Goal: Task Accomplishment & Management: Manage account settings

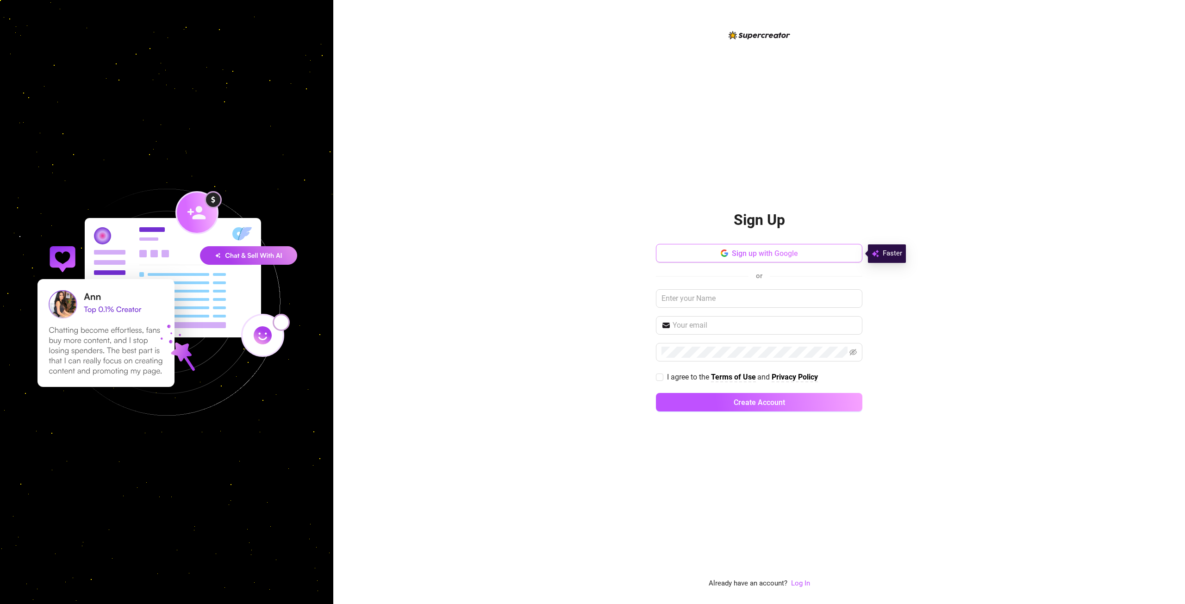
click at [719, 253] on button "Sign up with Google" at bounding box center [759, 253] width 206 height 19
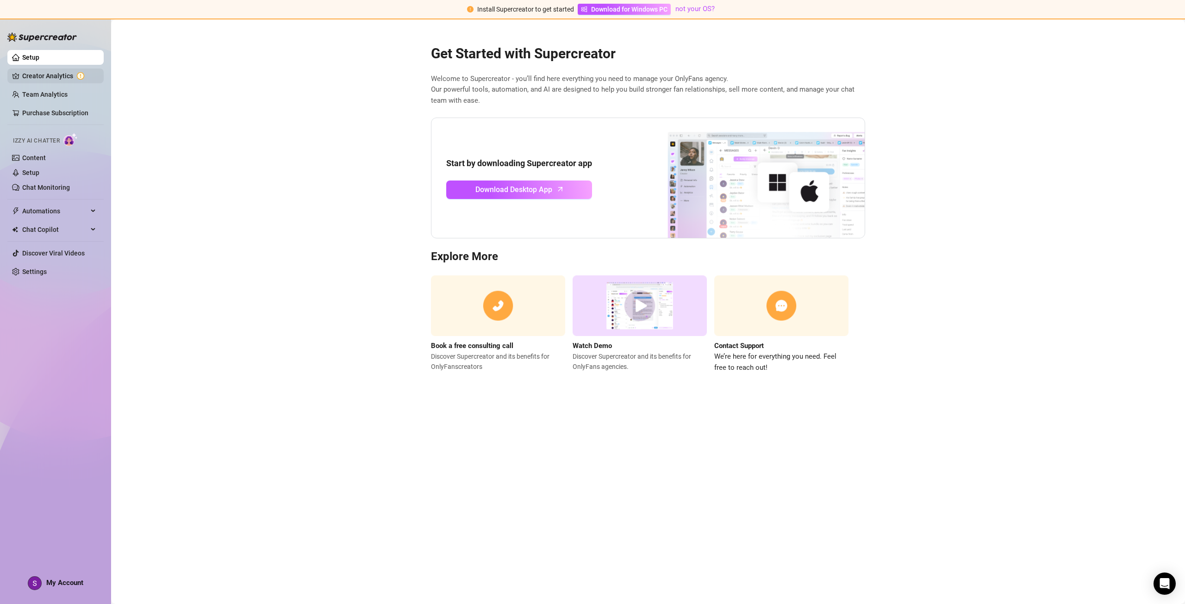
click at [45, 78] on link "Creator Analytics" at bounding box center [59, 76] width 74 height 15
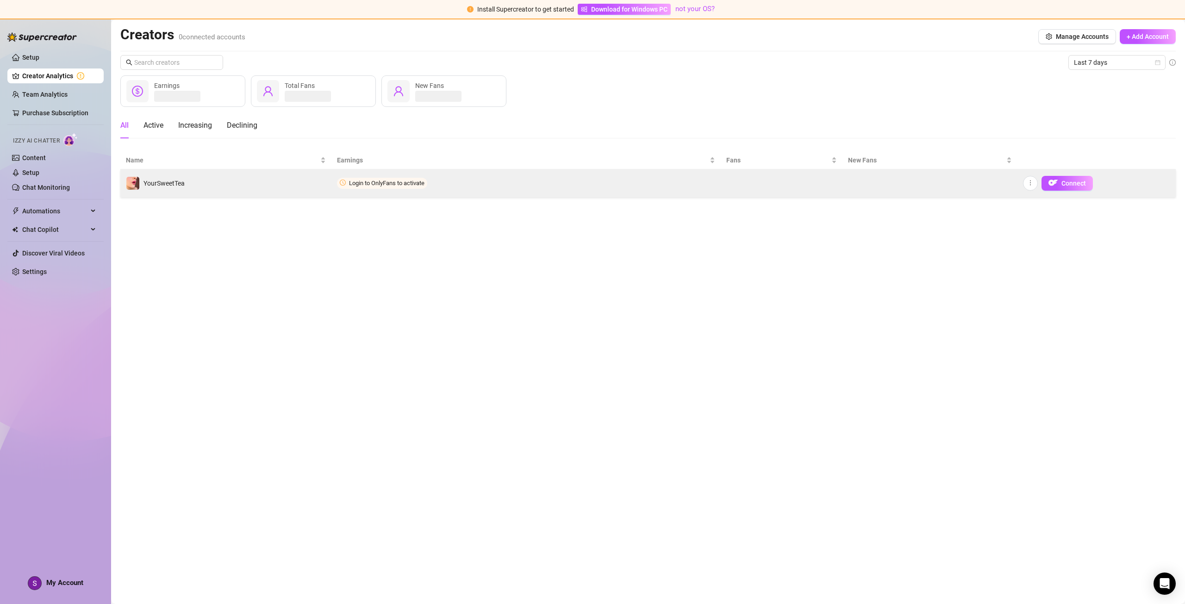
click at [375, 181] on span "Login to OnlyFans to activate" at bounding box center [386, 183] width 75 height 7
click at [1065, 181] on span "Connect" at bounding box center [1073, 183] width 25 height 7
click at [1024, 185] on button "button" at bounding box center [1030, 183] width 15 height 15
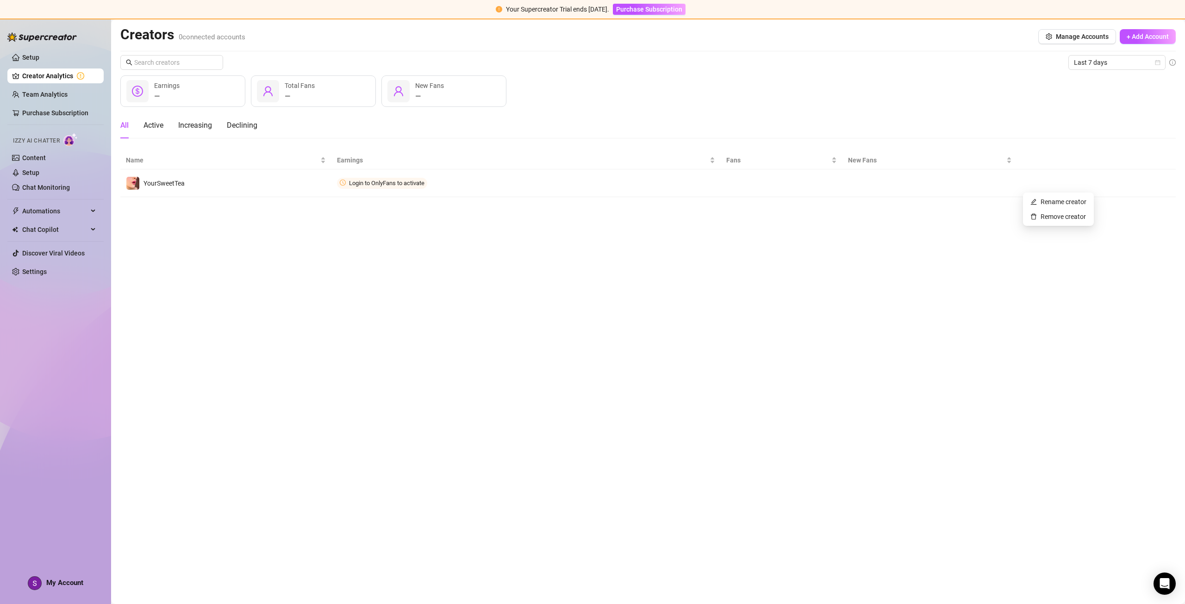
click at [718, 286] on main "Creators 0 connected accounts Manage Accounts + Add Account Last 7 days — Earni…" at bounding box center [648, 311] width 1074 height 585
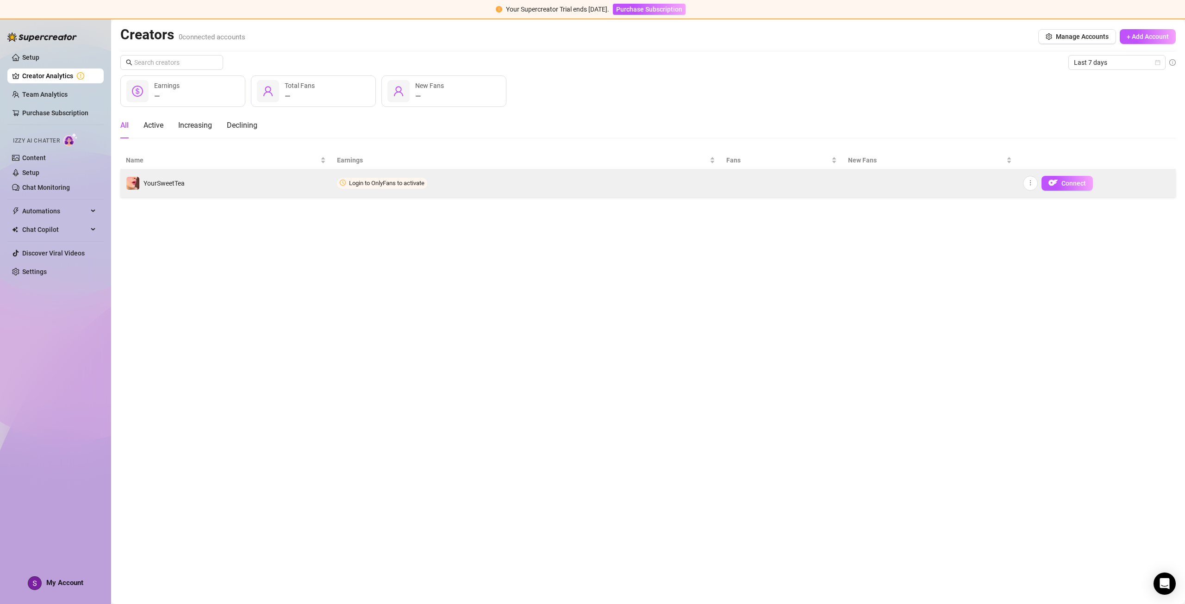
click at [152, 176] on div "YourSweetTea" at bounding box center [155, 183] width 59 height 14
click at [136, 182] on img at bounding box center [132, 183] width 13 height 13
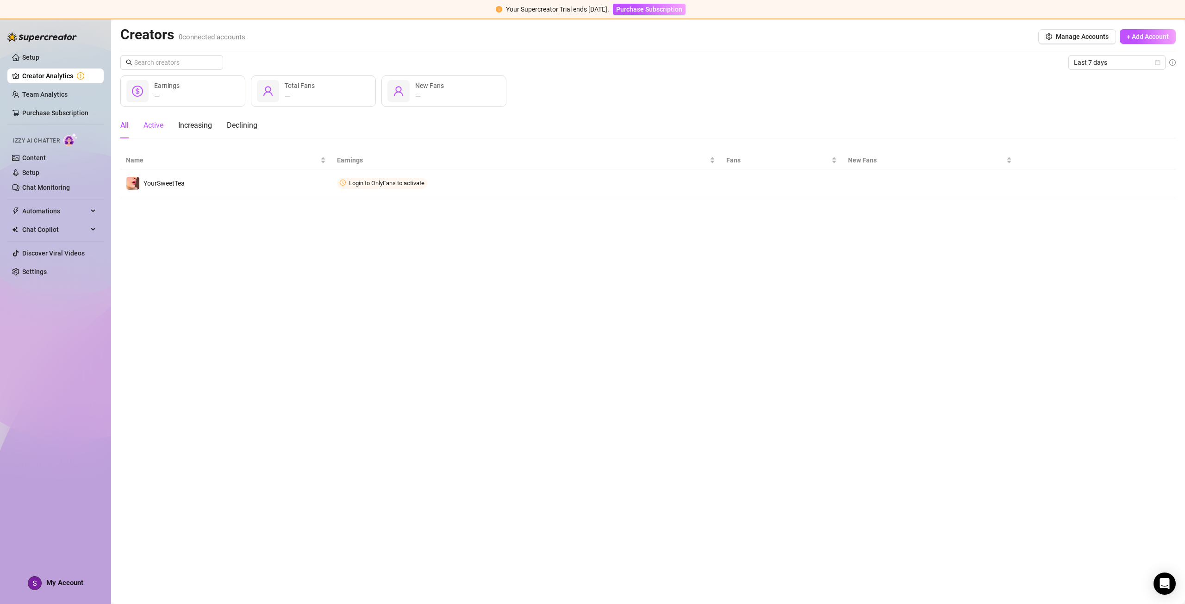
click at [149, 122] on div "Active" at bounding box center [154, 125] width 20 height 11
click at [50, 91] on link "Team Analytics" at bounding box center [44, 94] width 45 height 7
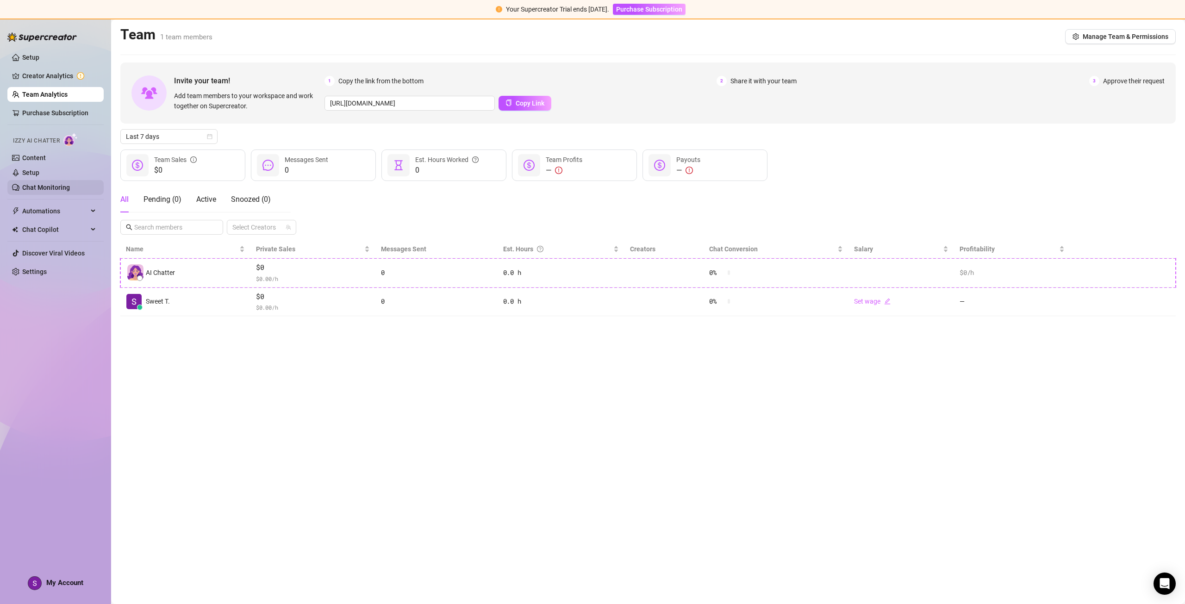
drag, startPoint x: 72, startPoint y: 185, endPoint x: 68, endPoint y: 187, distance: 5.0
click at [70, 185] on link "Chat Monitoring" at bounding box center [46, 187] width 48 height 7
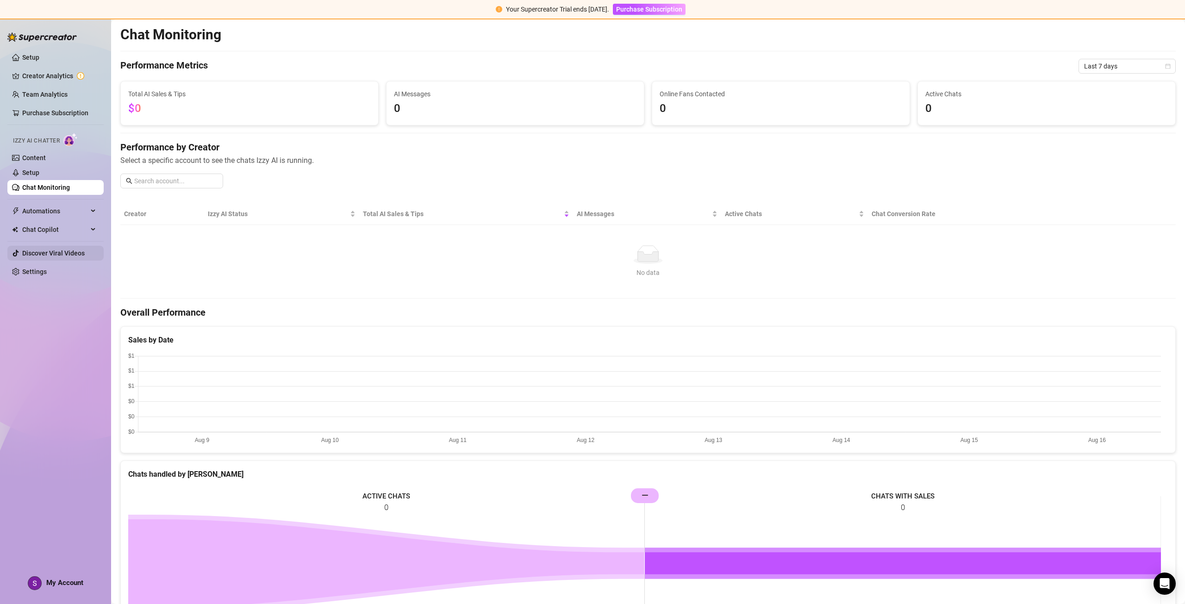
click at [38, 254] on link "Discover Viral Videos" at bounding box center [53, 253] width 62 height 7
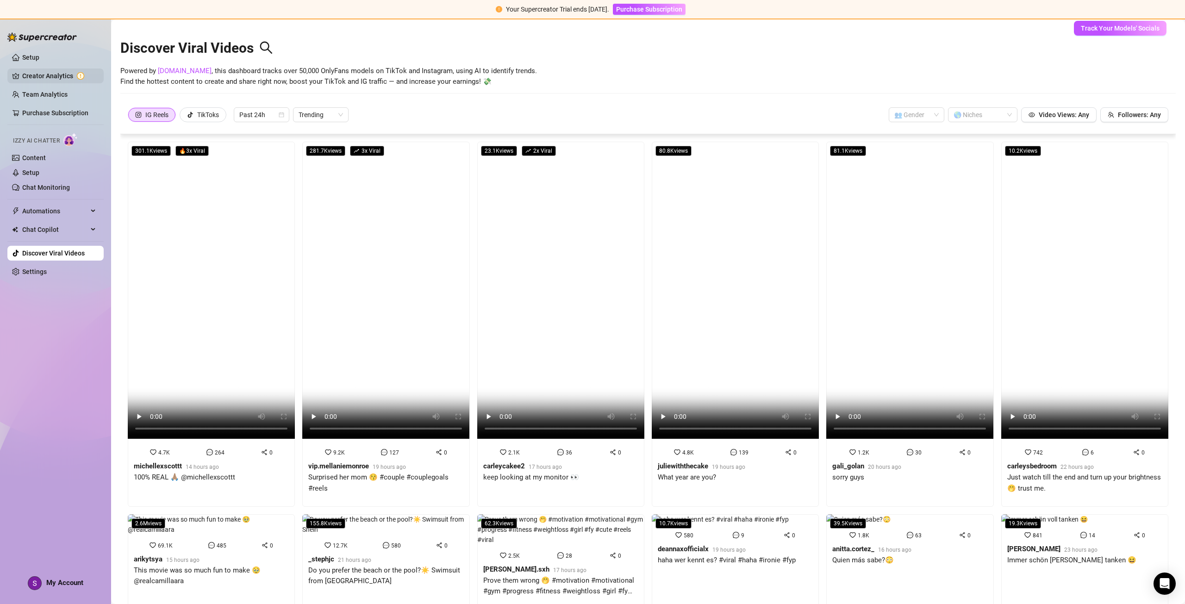
click at [58, 75] on link "Creator Analytics" at bounding box center [59, 76] width 74 height 15
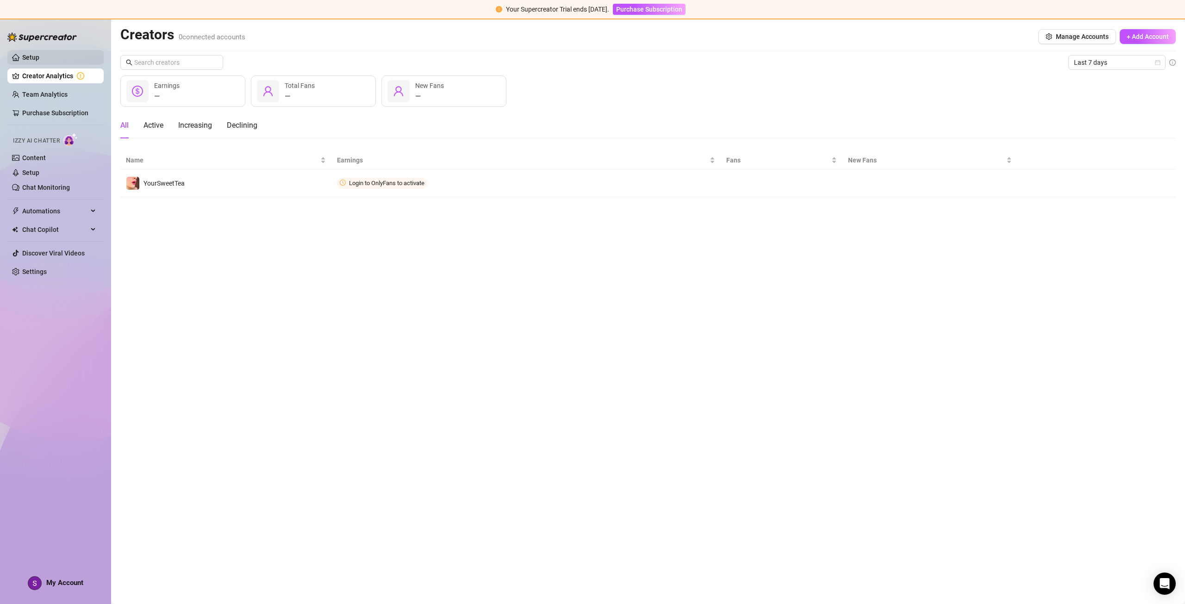
click at [39, 57] on link "Setup" at bounding box center [30, 57] width 17 height 7
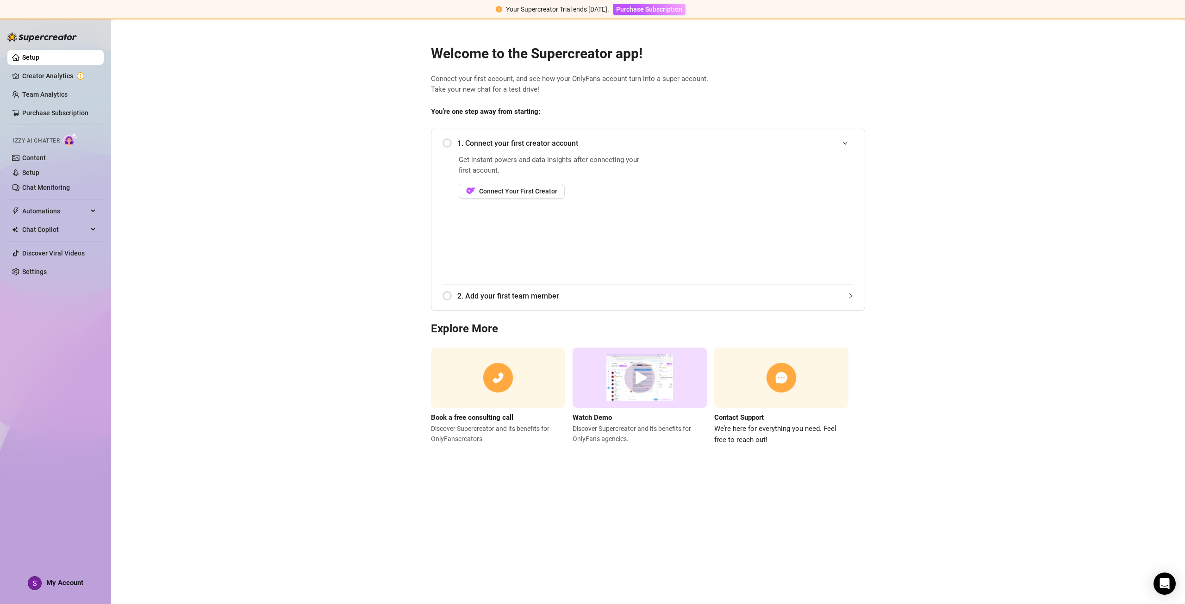
click at [943, 415] on main "Welcome to the Supercreator app! Connect your first account, and see how your O…" at bounding box center [648, 311] width 1074 height 585
click at [39, 61] on link "Setup" at bounding box center [30, 57] width 17 height 7
click at [36, 73] on link "Creator Analytics" at bounding box center [59, 76] width 74 height 15
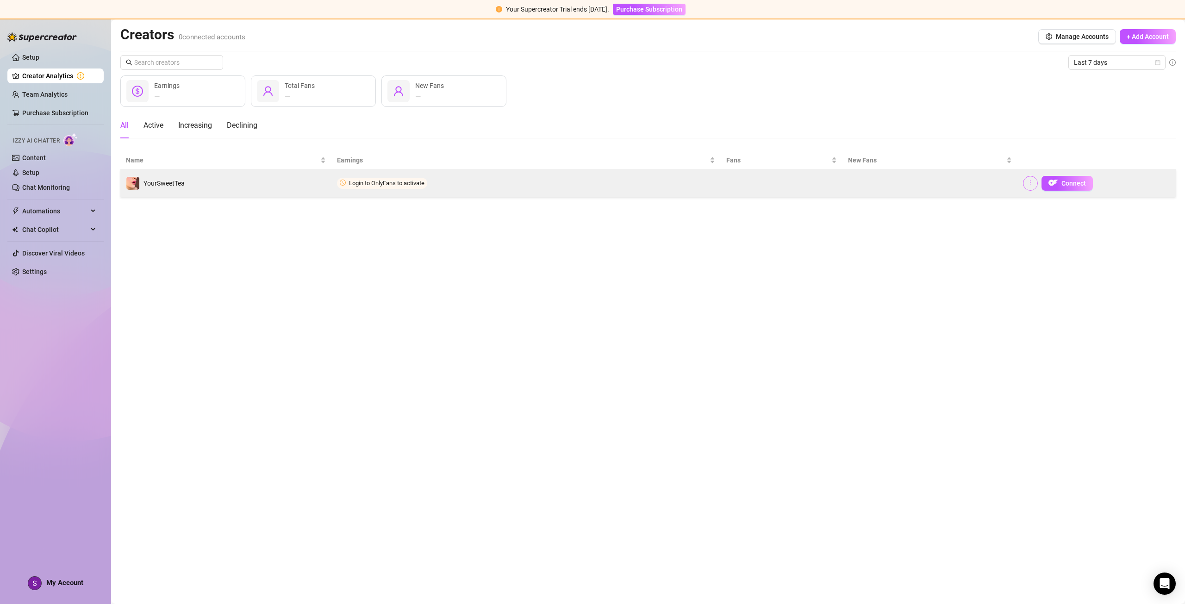
click at [1032, 182] on icon "more" at bounding box center [1030, 183] width 6 height 6
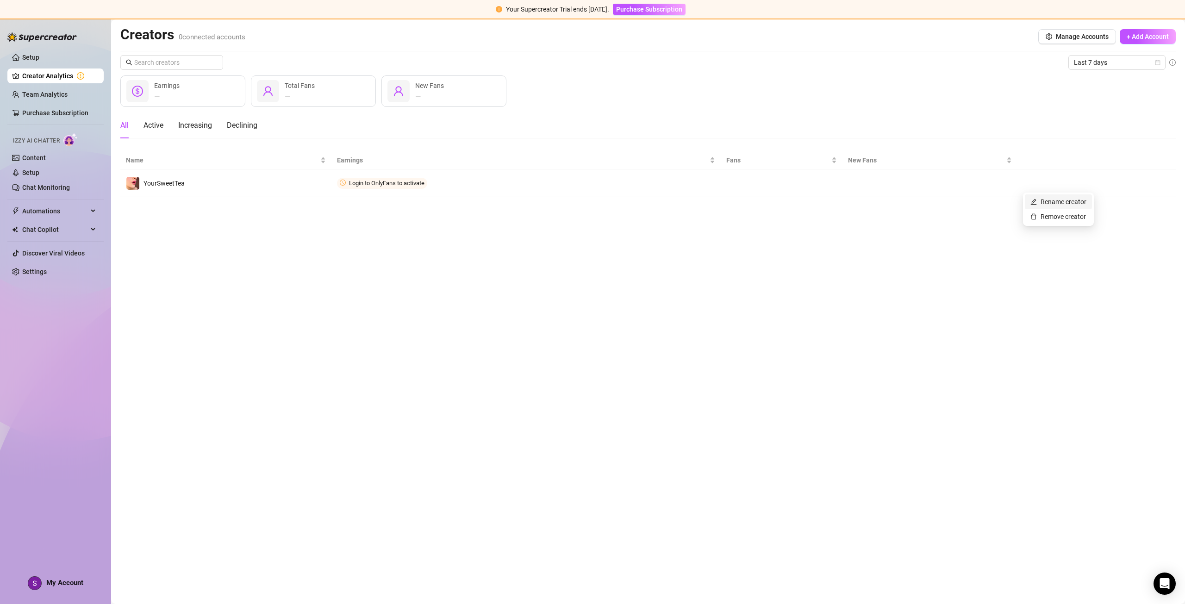
click at [1042, 206] on link "Rename creator" at bounding box center [1058, 201] width 56 height 7
click at [1041, 177] on button "Save" at bounding box center [1030, 179] width 28 height 15
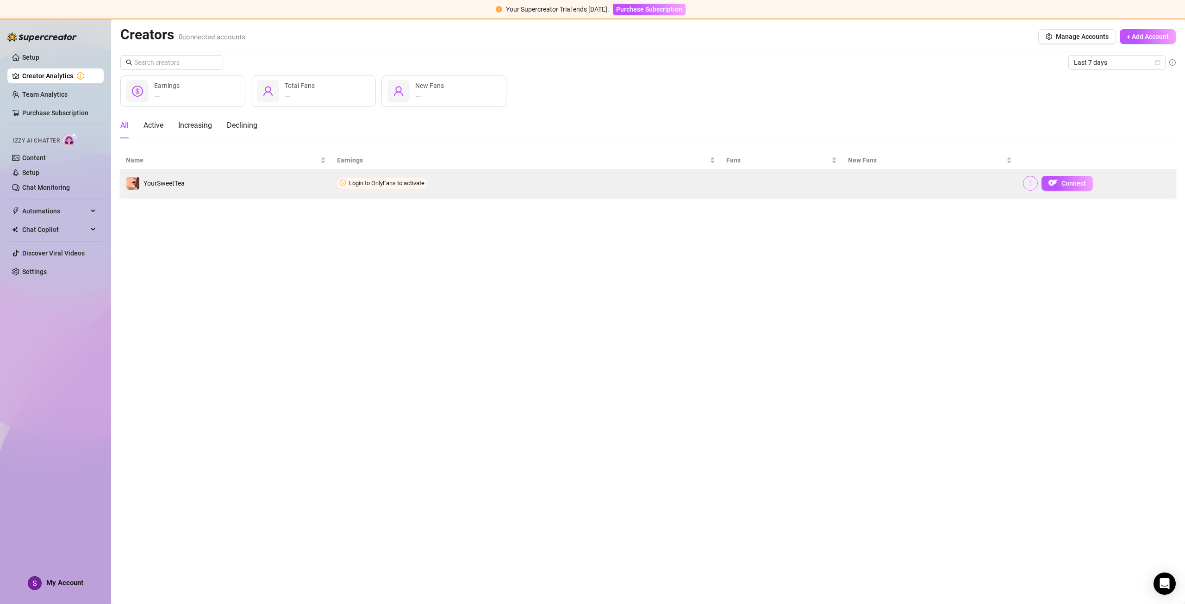
click at [1034, 179] on button "button" at bounding box center [1030, 183] width 15 height 15
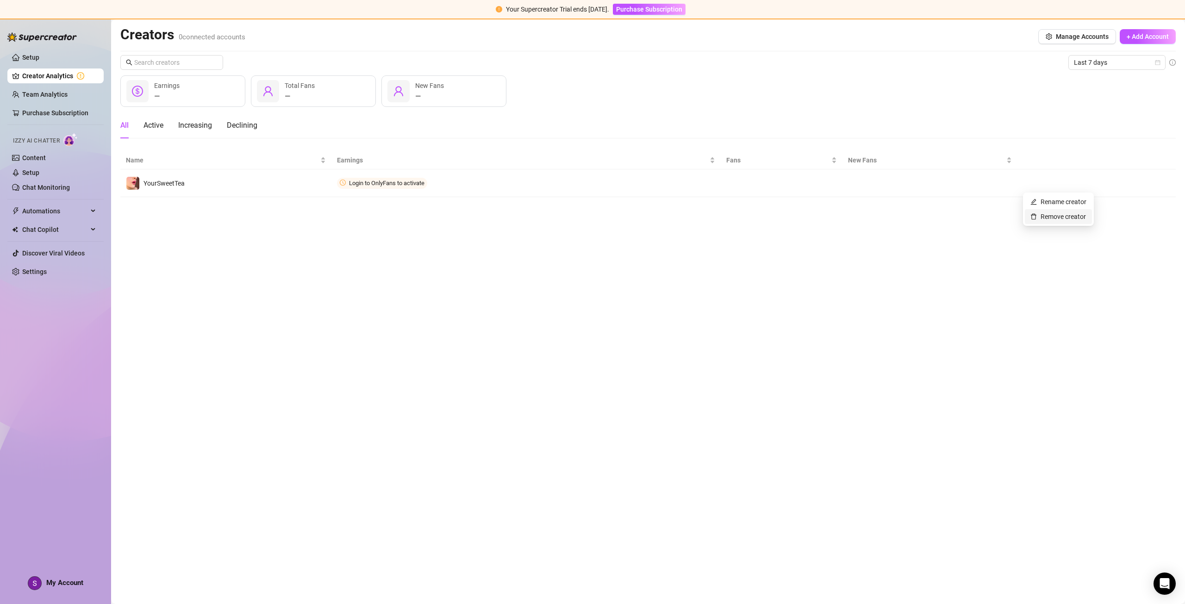
click at [1060, 220] on link "Remove creator" at bounding box center [1058, 216] width 56 height 7
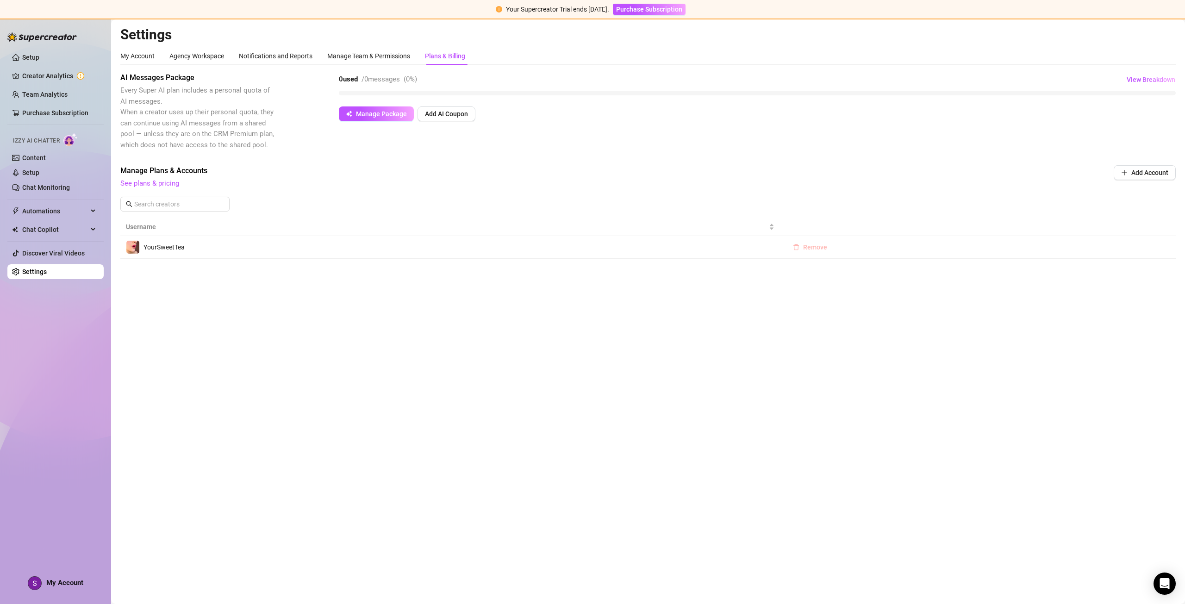
click at [826, 249] on span "Remove" at bounding box center [815, 246] width 24 height 7
click at [871, 224] on span "OK" at bounding box center [872, 222] width 9 height 7
click at [1129, 174] on button "Add Account" at bounding box center [1145, 172] width 62 height 15
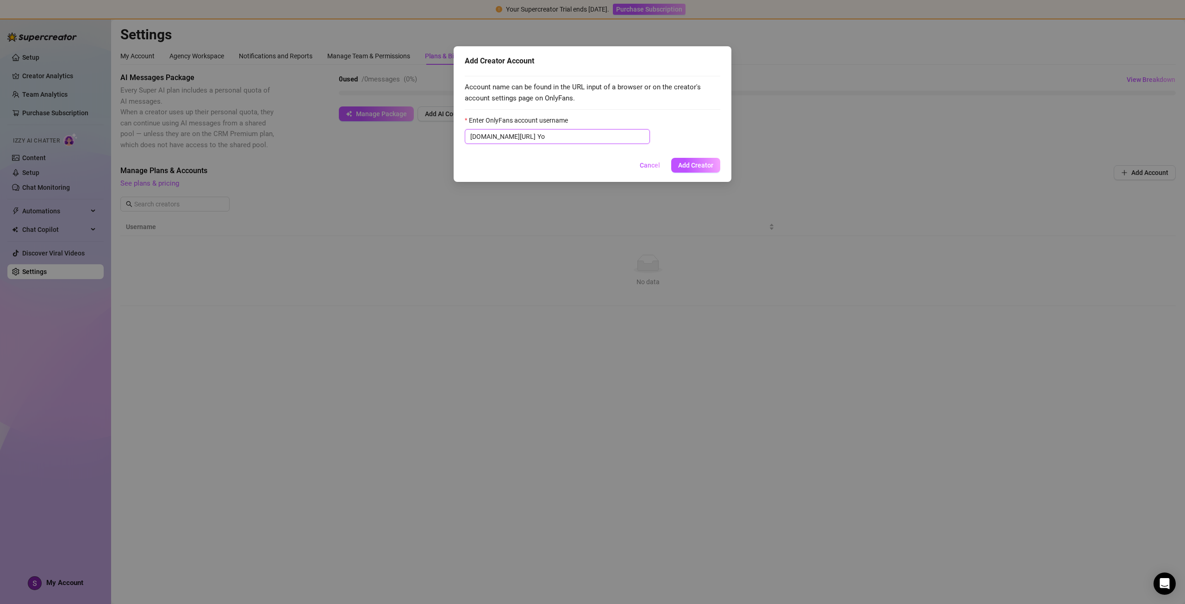
type input "Y"
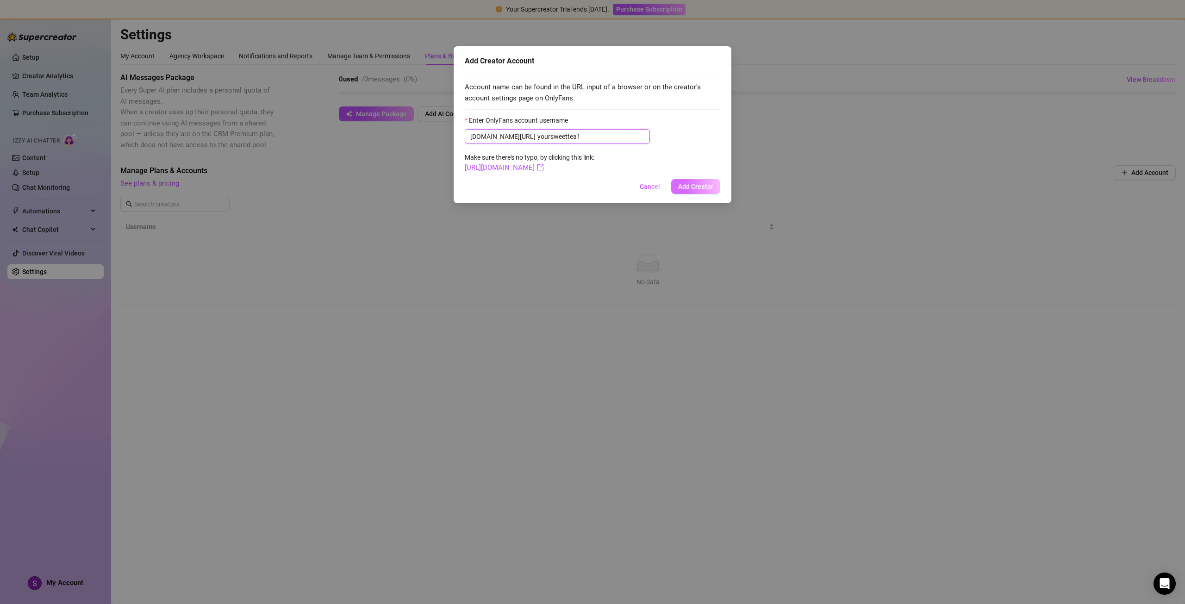
type input "yoursweettea1"
click at [695, 181] on button "Add Creator" at bounding box center [695, 186] width 49 height 15
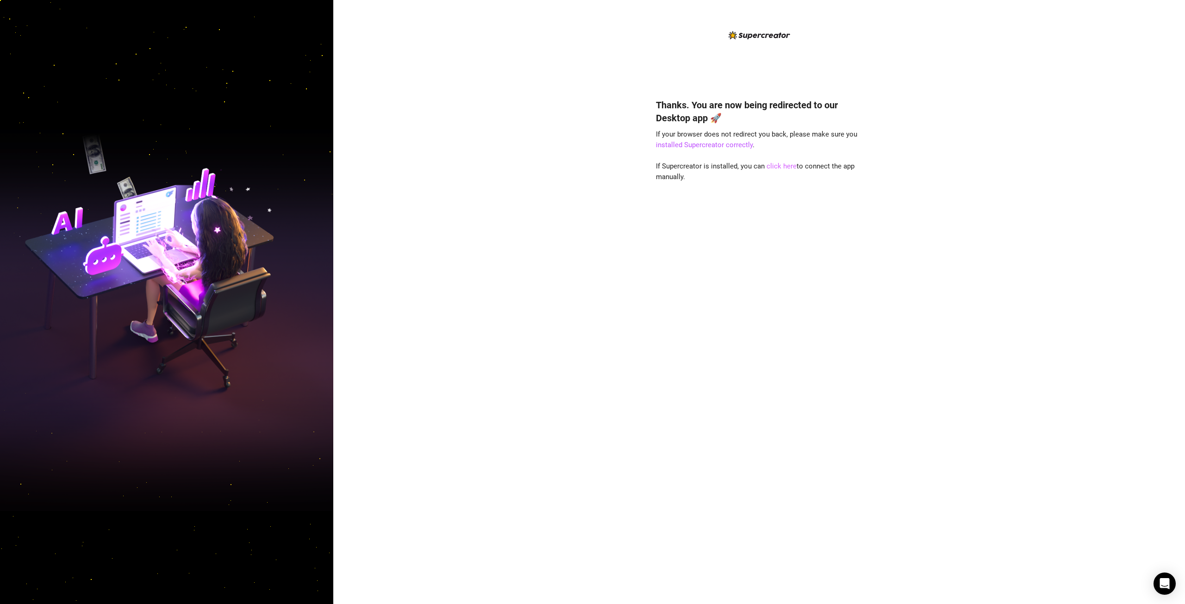
click at [775, 164] on link "click here" at bounding box center [782, 166] width 30 height 8
click at [759, 36] on img at bounding box center [760, 35] width 62 height 8
click at [725, 148] on link "installed Supercreator correctly" at bounding box center [704, 145] width 97 height 8
click at [768, 163] on link "click here" at bounding box center [782, 166] width 30 height 8
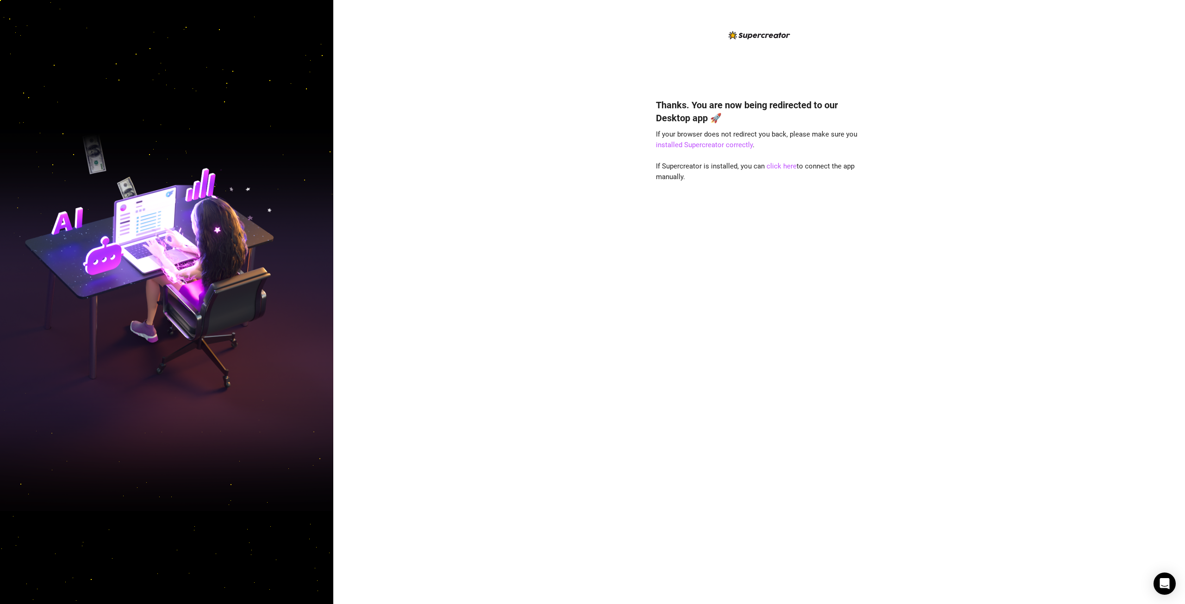
click at [781, 198] on div "Thanks. You are now being redirected to our Desktop app 🚀 If your browser does …" at bounding box center [759, 337] width 206 height 503
click at [780, 169] on link "click here" at bounding box center [782, 166] width 30 height 8
click at [779, 168] on link "click here" at bounding box center [782, 166] width 30 height 8
click at [778, 168] on link "click here" at bounding box center [782, 166] width 30 height 8
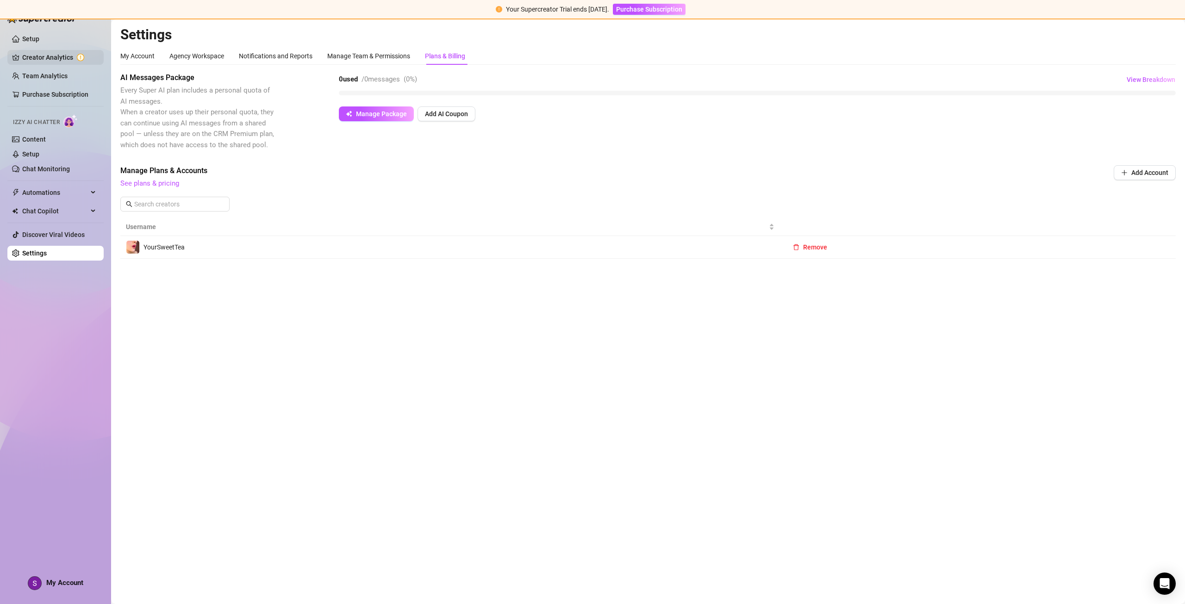
click at [23, 51] on link "Creator Analytics" at bounding box center [59, 57] width 74 height 15
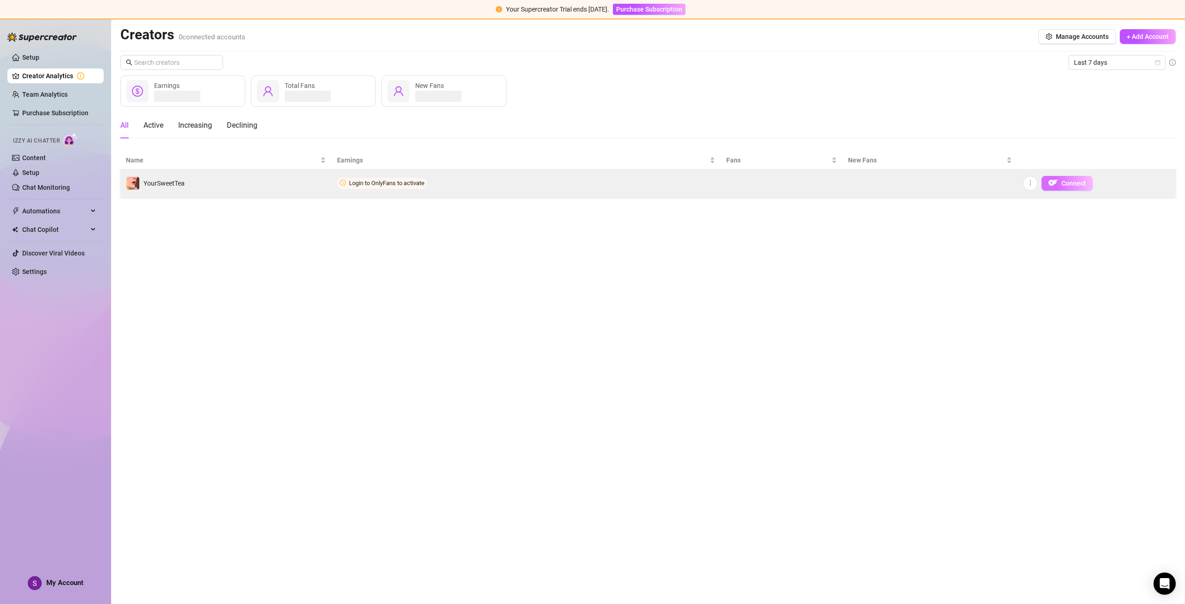
click at [1068, 181] on span "Connect" at bounding box center [1073, 183] width 25 height 7
